Goal: Find specific page/section: Find specific page/section

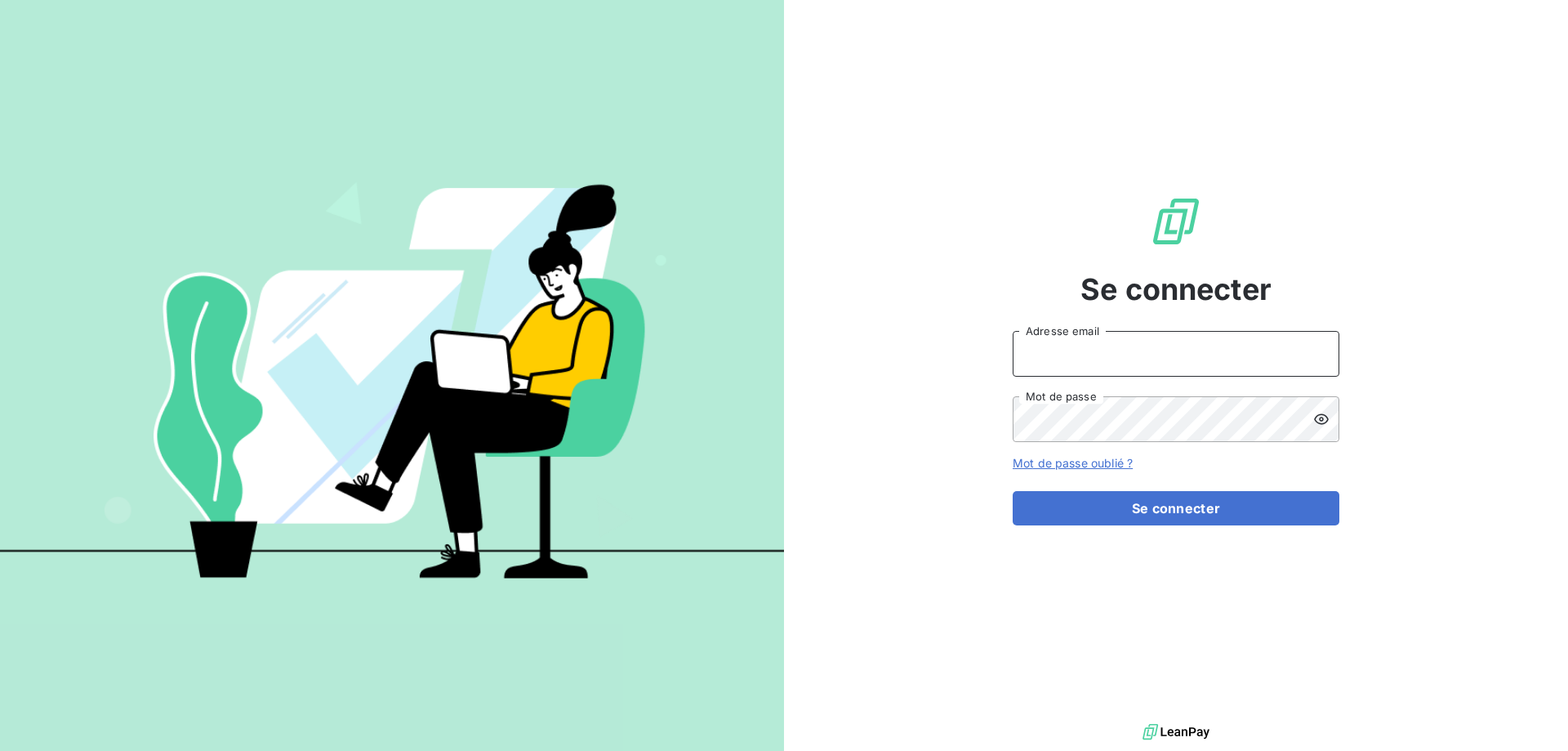
drag, startPoint x: 1050, startPoint y: 340, endPoint x: 1069, endPoint y: 368, distance: 33.8
click at [1050, 340] on input "Adresse email" at bounding box center [1177, 354] width 327 height 45
type input "[PERSON_NAME][EMAIL_ADDRESS][DOMAIN_NAME]"
click at [1013, 492] on button "Se connecter" at bounding box center [1177, 509] width 327 height 35
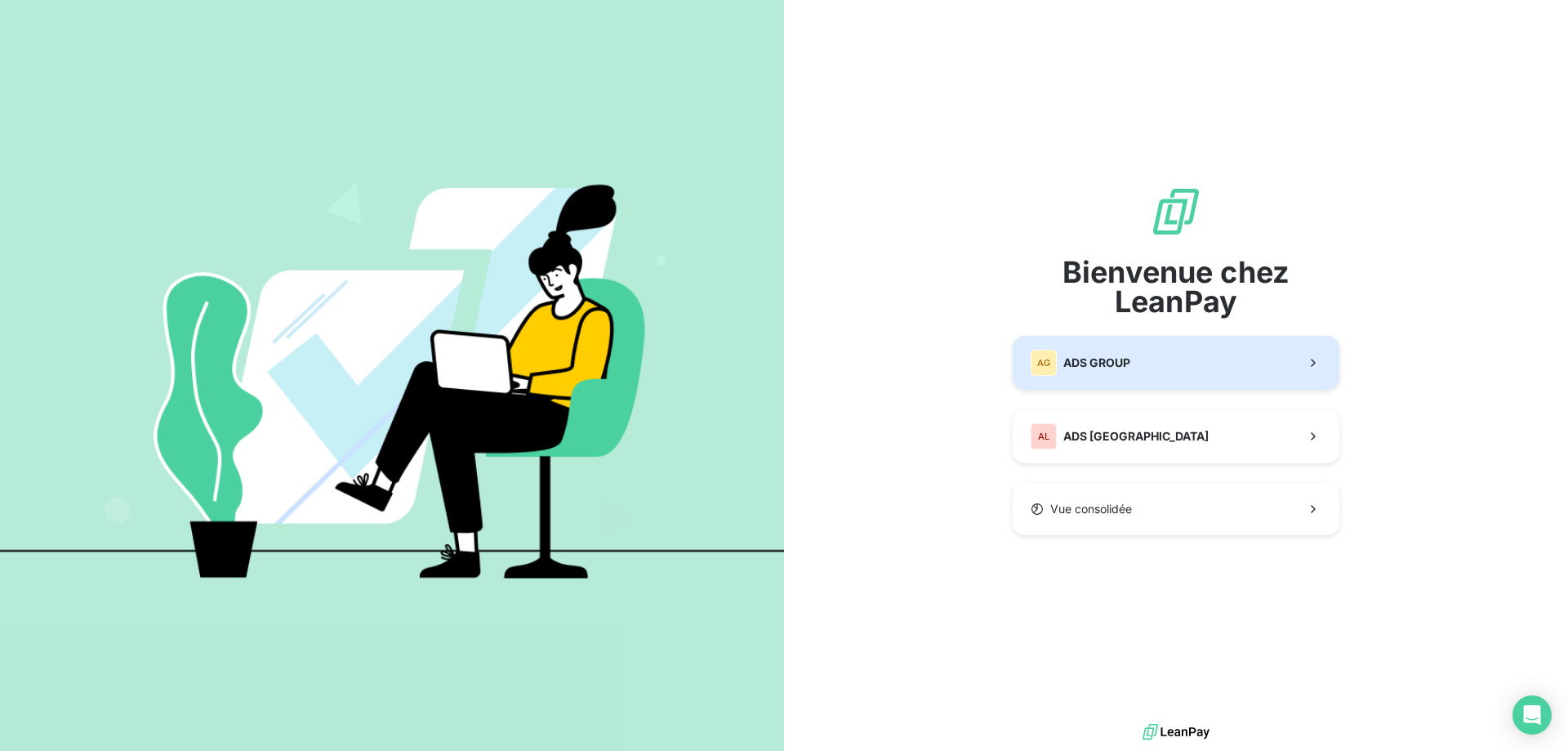
click at [1144, 362] on button "AG ADS GROUP" at bounding box center [1177, 363] width 327 height 54
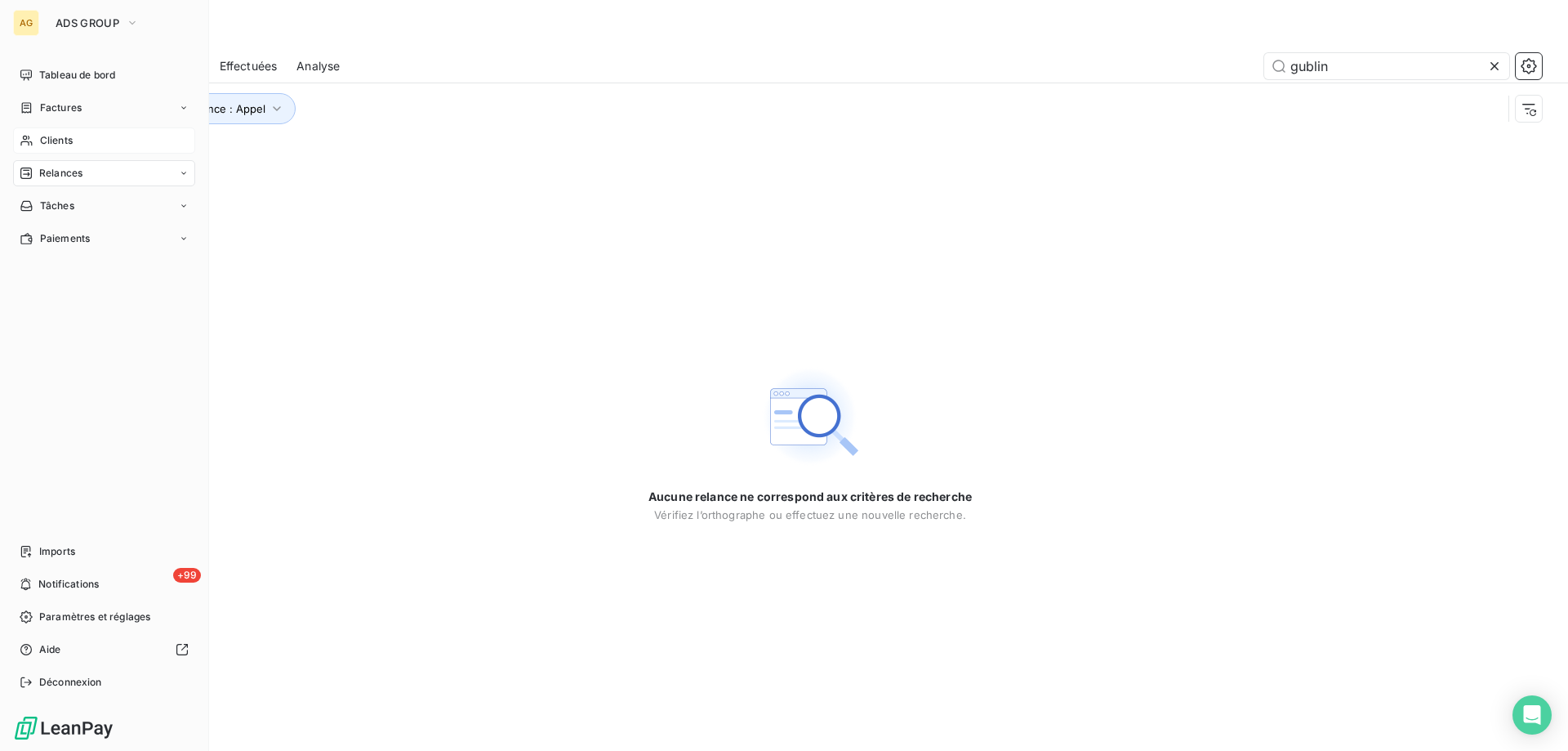
click at [40, 145] on span "Clients" at bounding box center [56, 140] width 33 height 15
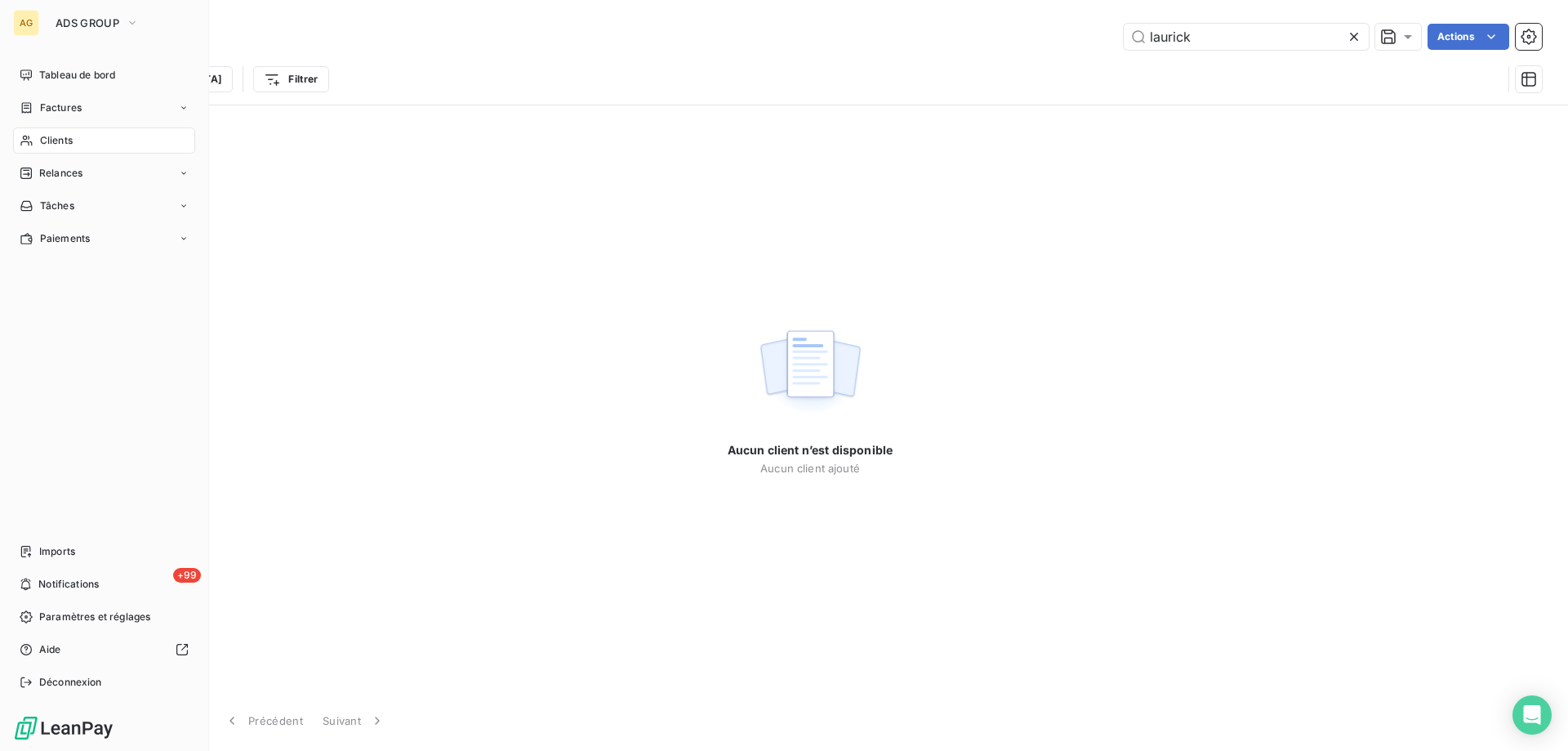
click at [61, 138] on span "Clients" at bounding box center [56, 140] width 33 height 15
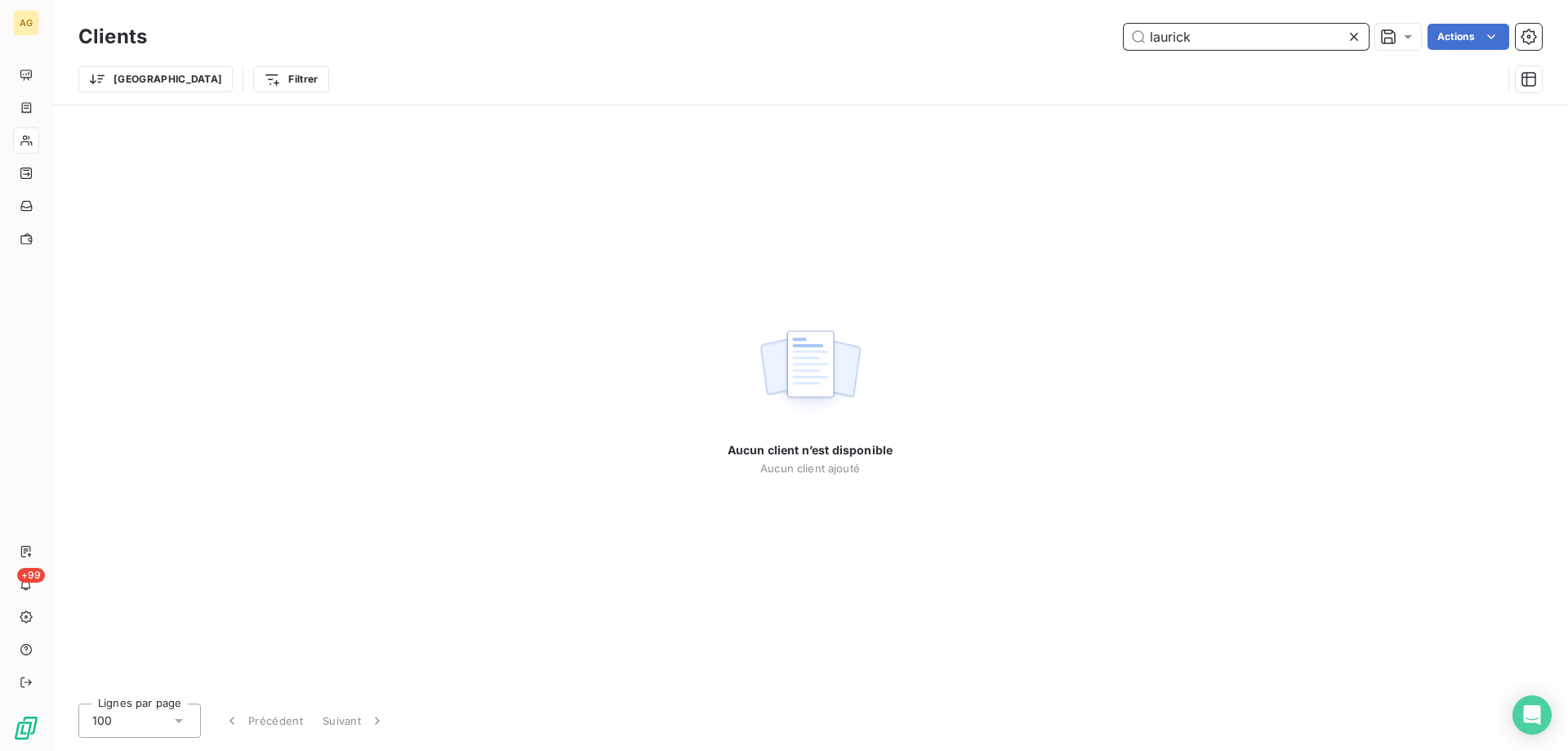
click at [1210, 41] on input "laurick" at bounding box center [1246, 37] width 245 height 26
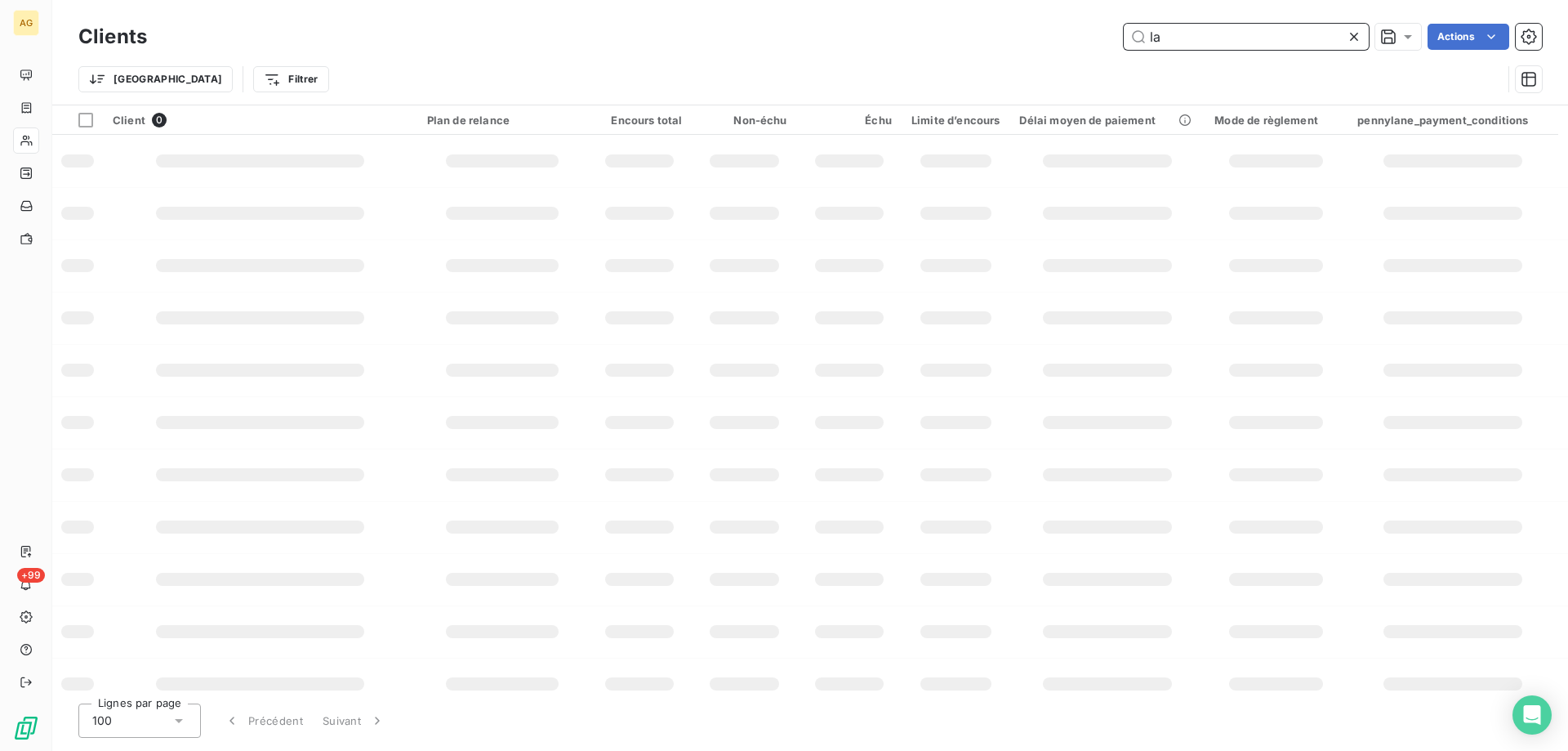
type input "l"
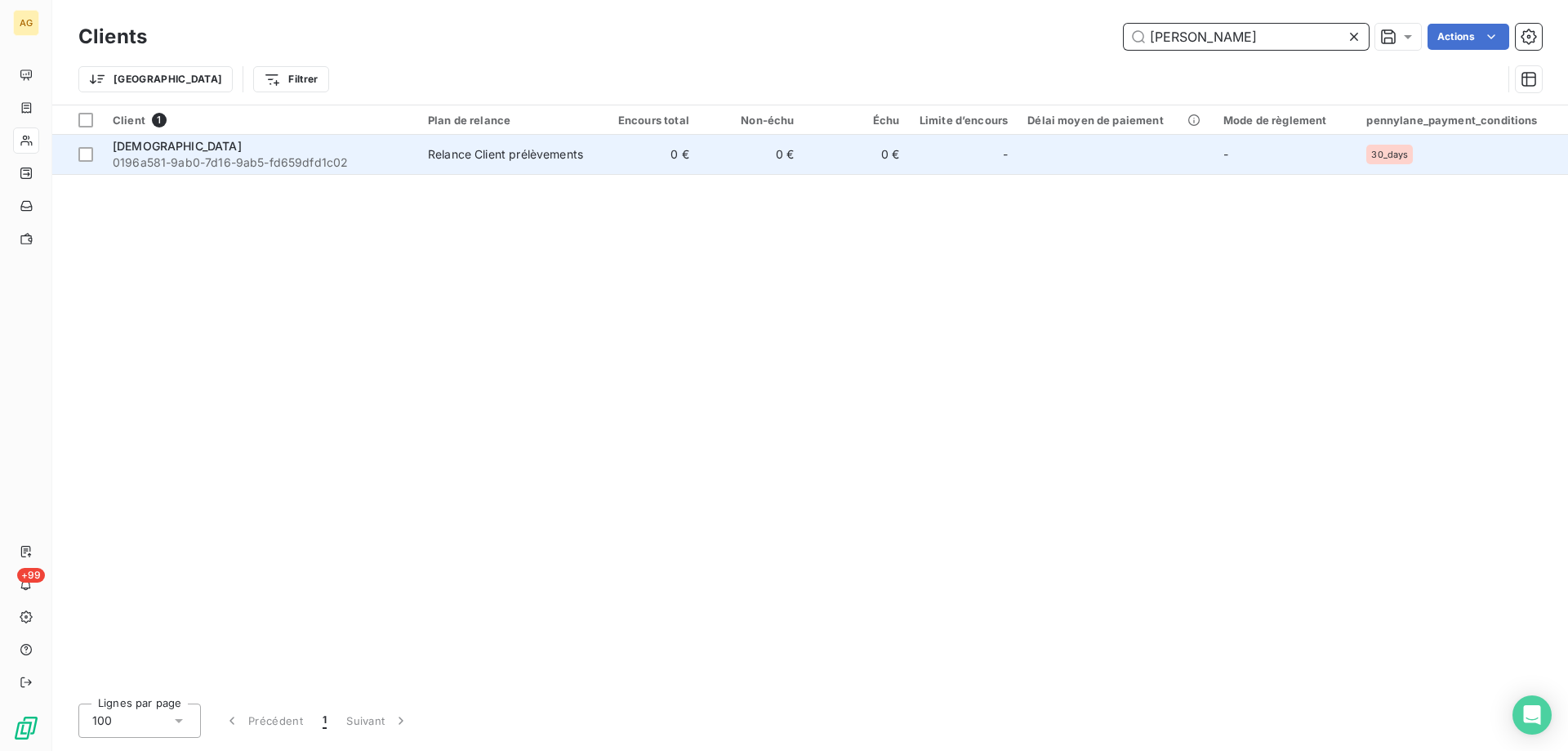
type input "maherick"
click at [187, 161] on span "0196a581-9ab0-7d16-9ab5-fd659dfd1c02" at bounding box center [261, 163] width 296 height 17
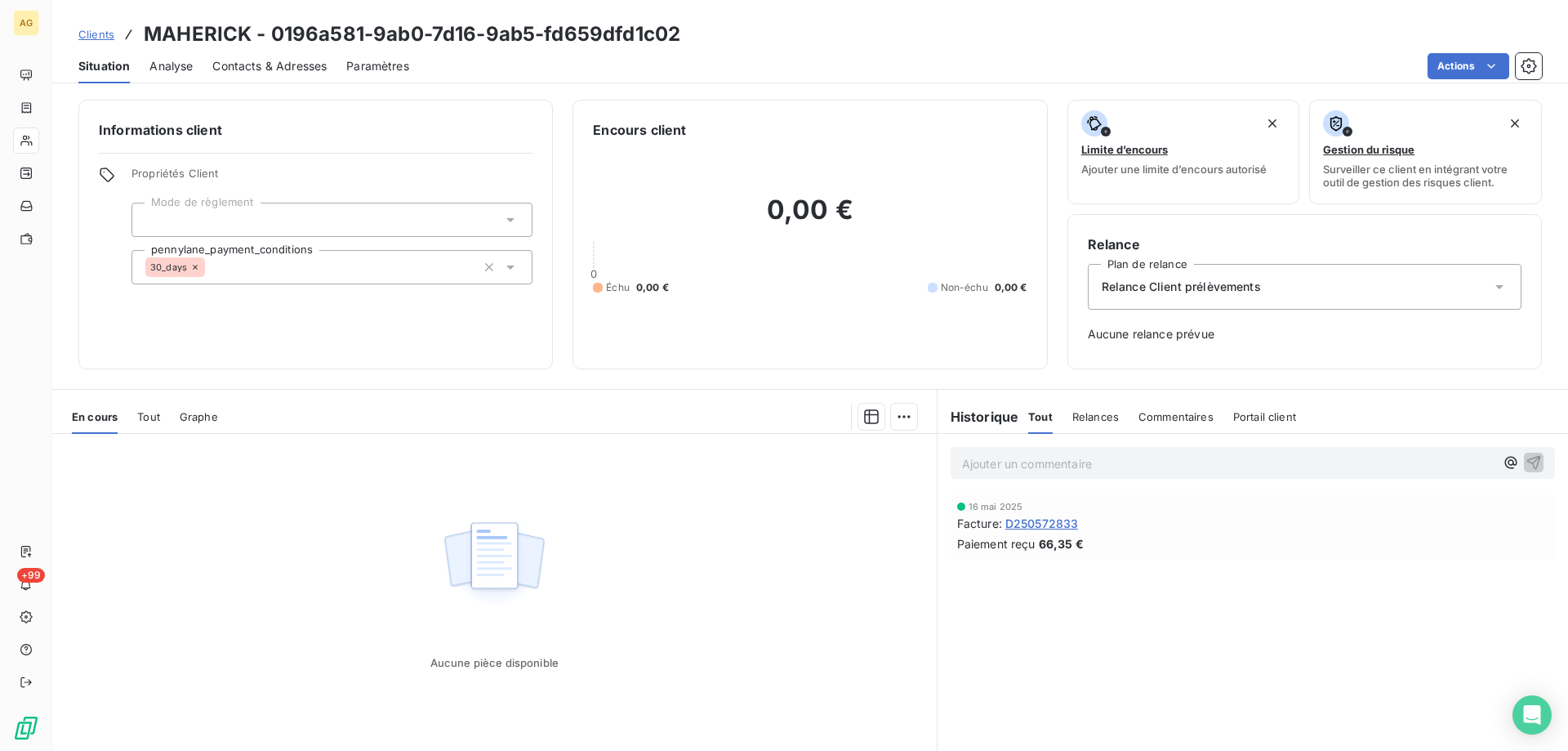
click at [147, 419] on span "Tout" at bounding box center [149, 417] width 23 height 13
